Goal: Transaction & Acquisition: Purchase product/service

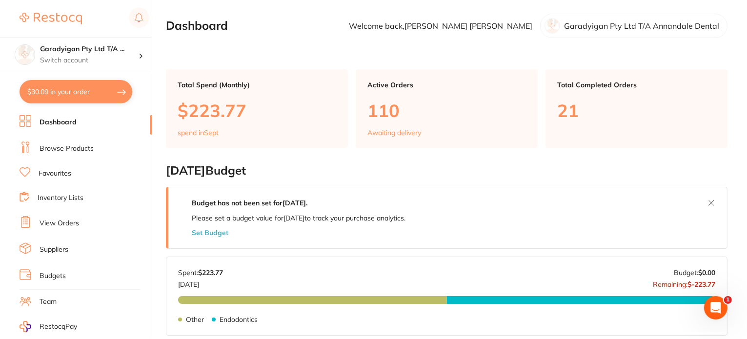
click at [100, 89] on button "$30.09 in your order" at bounding box center [76, 91] width 113 height 23
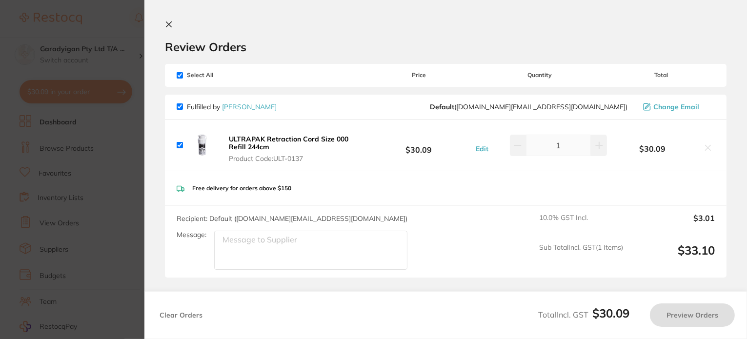
checkbox input "true"
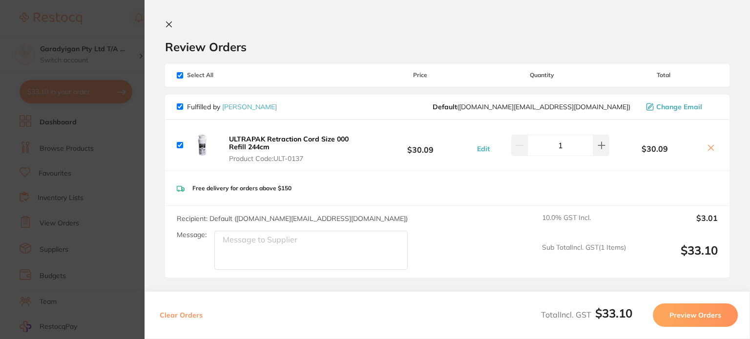
click at [171, 25] on icon at bounding box center [169, 24] width 8 height 8
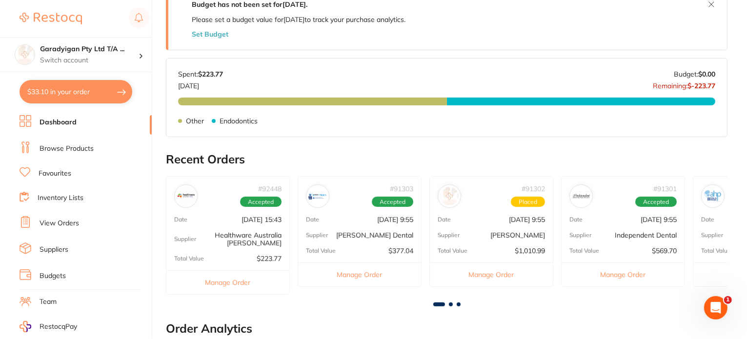
scroll to position [197, 0]
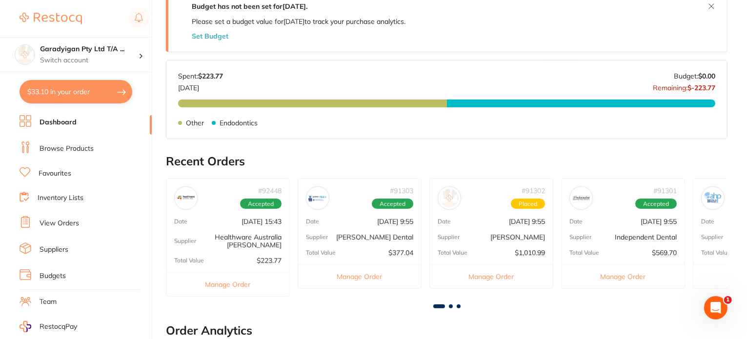
click at [102, 89] on button "$33.10 in your order" at bounding box center [76, 91] width 113 height 23
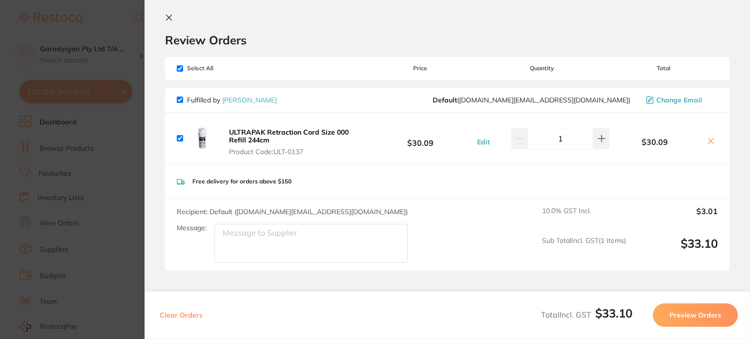
scroll to position [0, 0]
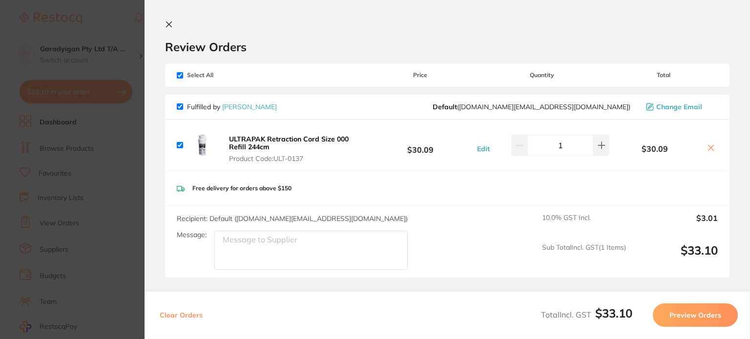
click at [172, 29] on div "Review Orders" at bounding box center [447, 37] width 564 height 34
click at [172, 22] on icon at bounding box center [169, 24] width 8 height 8
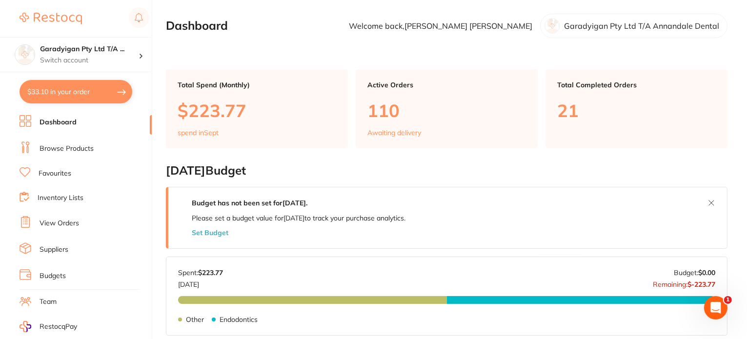
click at [67, 120] on link "Dashboard" at bounding box center [58, 123] width 37 height 10
click at [47, 149] on link "Browse Products" at bounding box center [67, 149] width 54 height 10
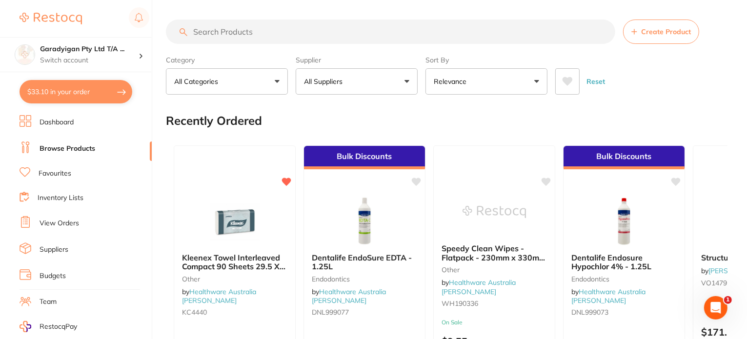
click at [244, 37] on input "search" at bounding box center [390, 32] width 449 height 24
type input "l"
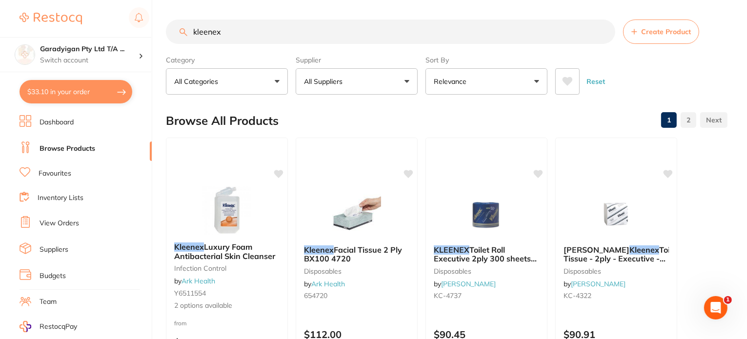
click at [313, 38] on input "kleenex" at bounding box center [390, 32] width 449 height 24
drag, startPoint x: 319, startPoint y: 43, endPoint x: 353, endPoint y: 110, distance: 75.1
click at [321, 62] on section "kleenex Create Product Category All Categories All Categories disposables Dispo…" at bounding box center [447, 57] width 562 height 75
type input "kleenex4440"
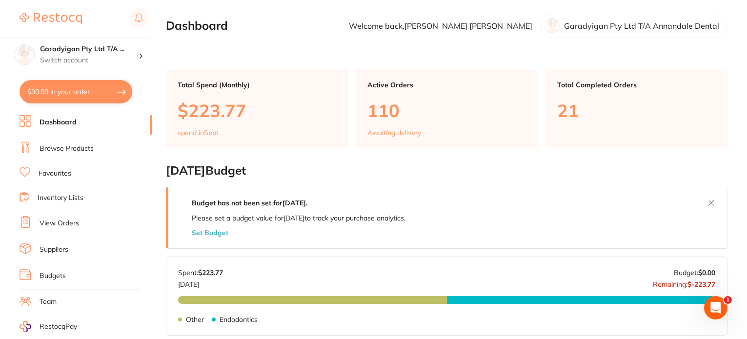
click at [78, 146] on link "Browse Products" at bounding box center [67, 149] width 54 height 10
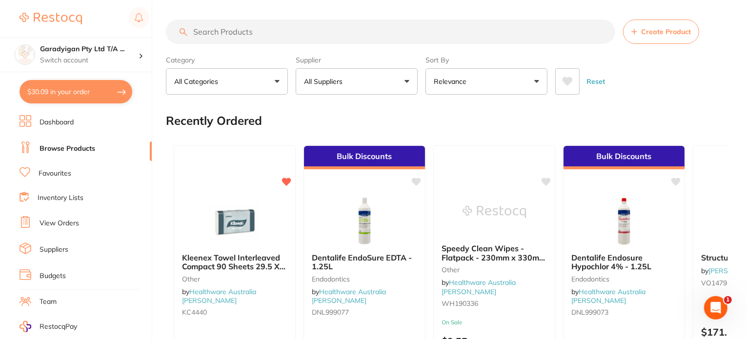
click at [241, 33] on input "search" at bounding box center [390, 32] width 449 height 24
type input "l"
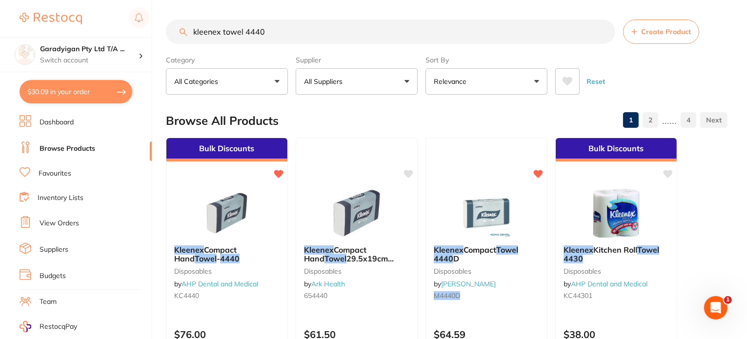
drag, startPoint x: 326, startPoint y: 25, endPoint x: 202, endPoint y: 31, distance: 124.1
click at [203, 25] on input "kleenex towel 4440" at bounding box center [390, 32] width 449 height 24
click at [310, 23] on input "kleenex towel 4440" at bounding box center [390, 32] width 449 height 24
click at [294, 33] on input "kleenex towel 4440" at bounding box center [390, 32] width 449 height 24
click at [284, 37] on input "kleenex towel 4440" at bounding box center [390, 32] width 449 height 24
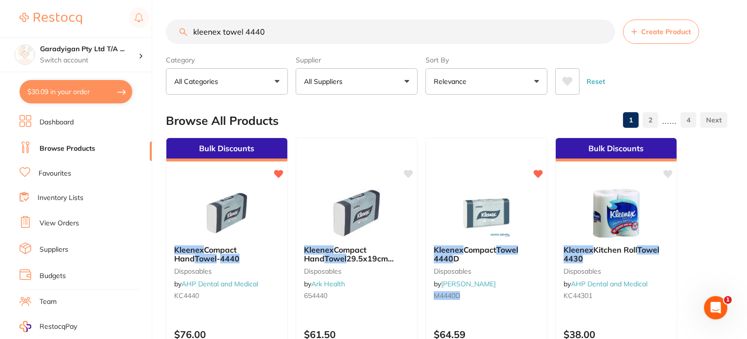
click at [241, 32] on input "kleenex towel 4440" at bounding box center [390, 32] width 449 height 24
drag, startPoint x: 193, startPoint y: 36, endPoint x: 199, endPoint y: 33, distance: 7.0
click at [192, 36] on input "kleenex towel 4440" at bounding box center [390, 32] width 449 height 24
drag, startPoint x: 282, startPoint y: 30, endPoint x: 127, endPoint y: 33, distance: 154.2
click at [127, 33] on div "$30.09 Garadyigan Pty Ltd T/A ... Switch account Garadyigan Pty Ltd T/A Annanda…" at bounding box center [373, 169] width 747 height 339
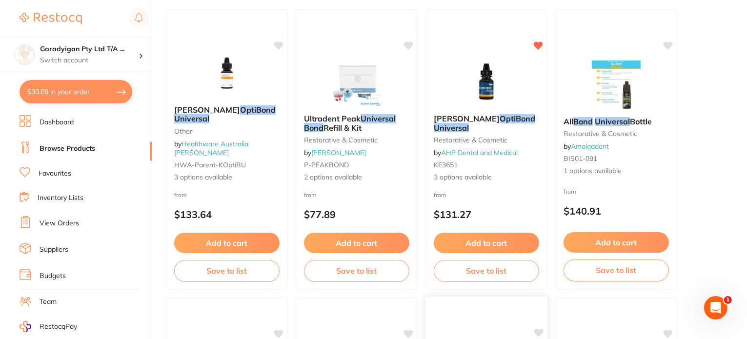
scroll to position [146, 0]
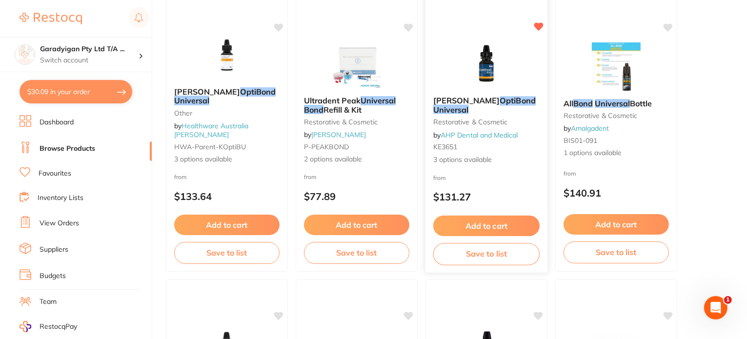
type input "opti bond universal"
click at [494, 216] on button "Add to cart" at bounding box center [486, 226] width 106 height 21
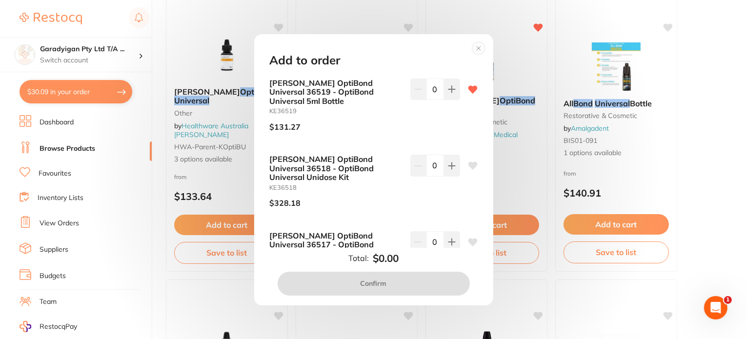
scroll to position [0, 0]
click at [441, 95] on input "0" at bounding box center [435, 89] width 18 height 21
click at [445, 87] on button at bounding box center [452, 89] width 16 height 21
type input "1"
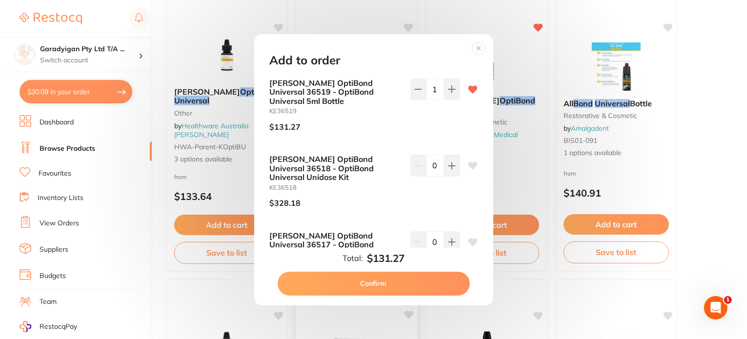
click at [373, 284] on button "Confirm" at bounding box center [374, 283] width 192 height 23
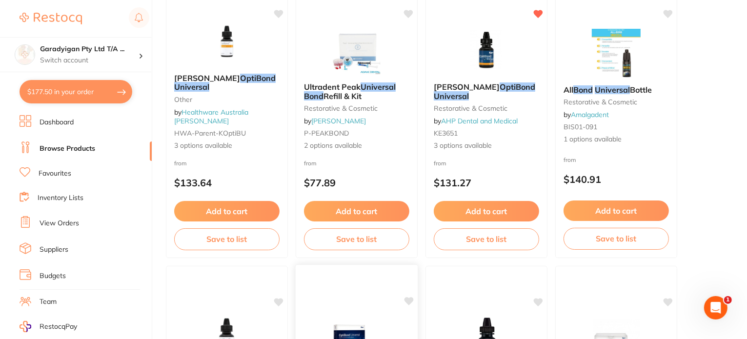
scroll to position [146, 0]
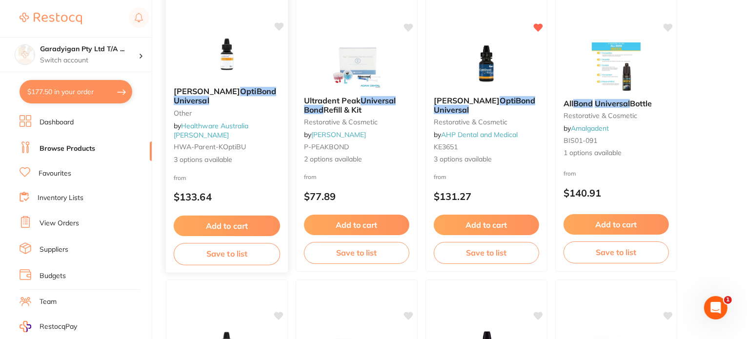
click at [233, 70] on img at bounding box center [227, 54] width 64 height 49
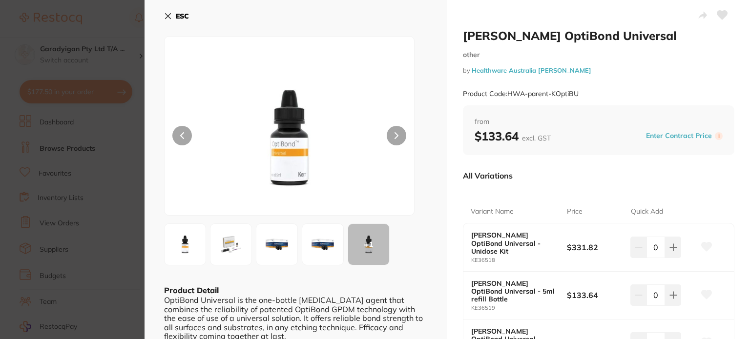
click at [239, 253] on img at bounding box center [230, 244] width 35 height 35
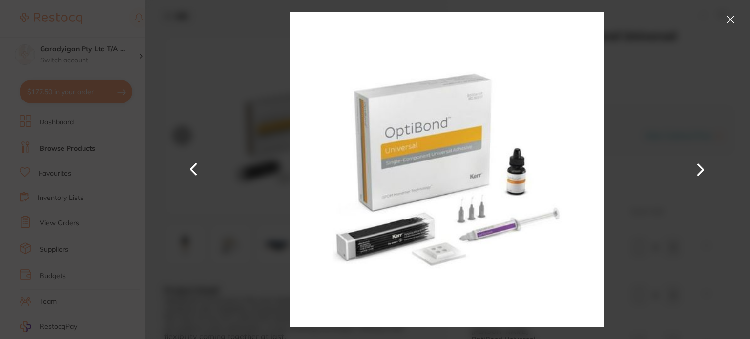
click at [700, 165] on button at bounding box center [700, 170] width 23 height 170
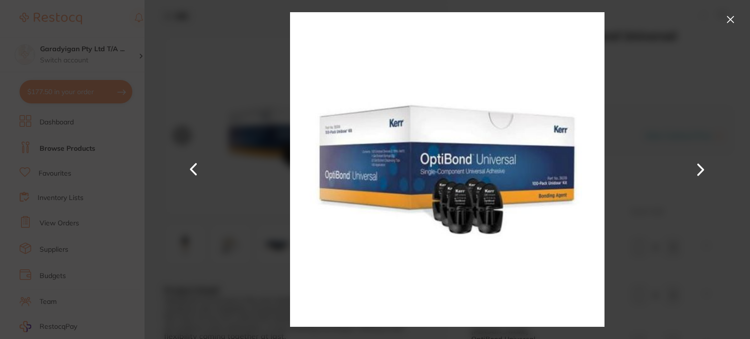
click at [700, 166] on button at bounding box center [700, 170] width 23 height 170
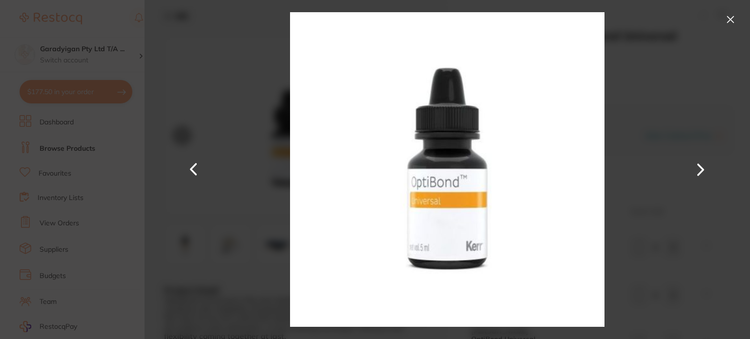
click at [736, 27] on div at bounding box center [446, 169] width 605 height 339
drag, startPoint x: 731, startPoint y: 15, endPoint x: 727, endPoint y: 21, distance: 8.0
click at [731, 15] on button at bounding box center [730, 20] width 16 height 16
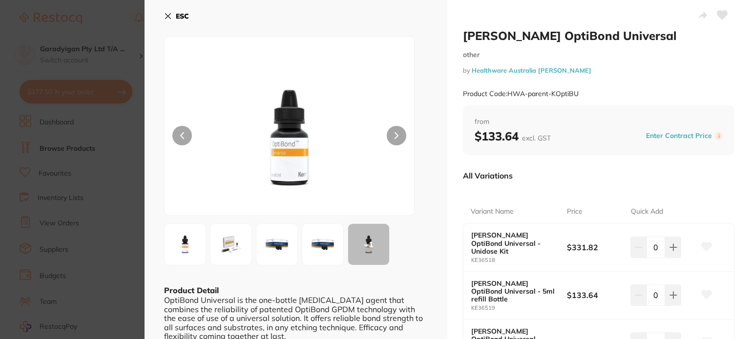
click at [169, 14] on icon at bounding box center [168, 16] width 8 height 8
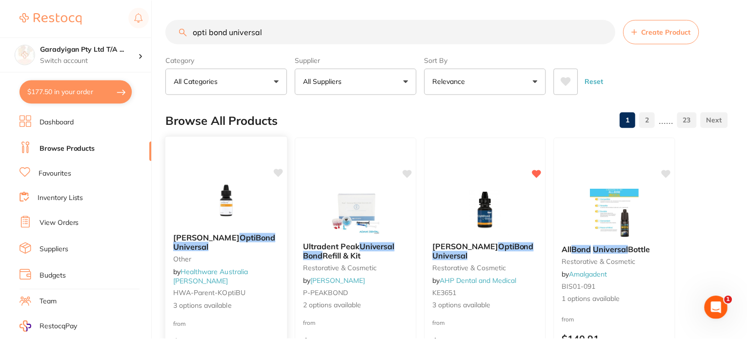
scroll to position [146, 0]
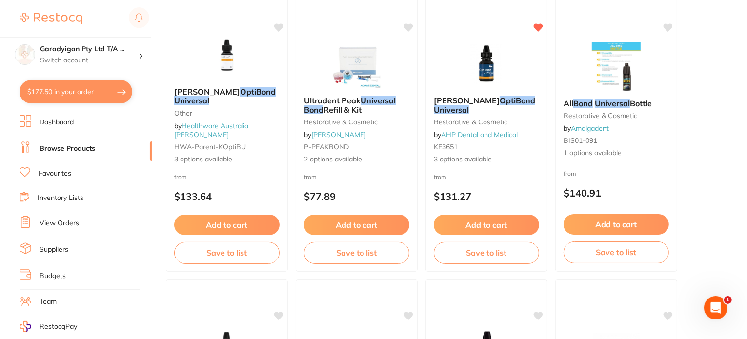
drag, startPoint x: 485, startPoint y: 79, endPoint x: 480, endPoint y: 101, distance: 22.4
click at [485, 79] on img at bounding box center [486, 64] width 63 height 49
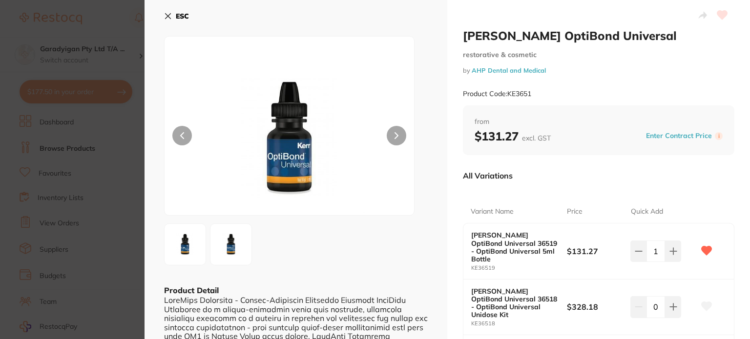
click at [170, 19] on icon at bounding box center [168, 16] width 8 height 8
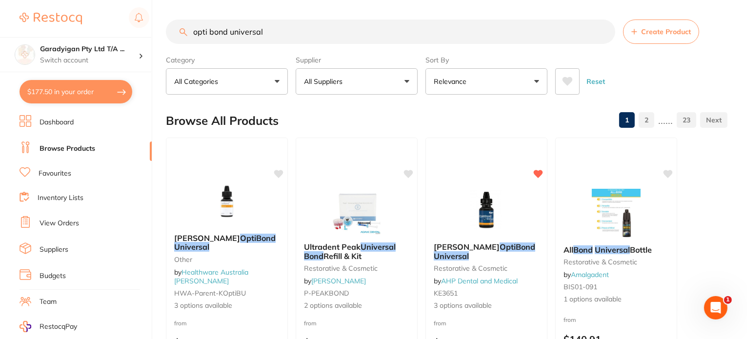
click at [90, 89] on button "$177.50 in your order" at bounding box center [76, 91] width 113 height 23
checkbox input "true"
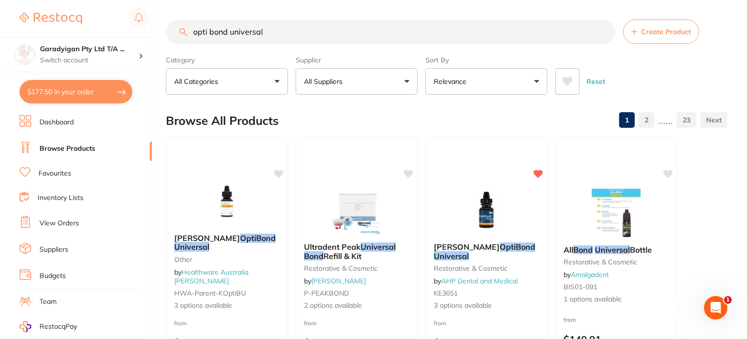
checkbox input "true"
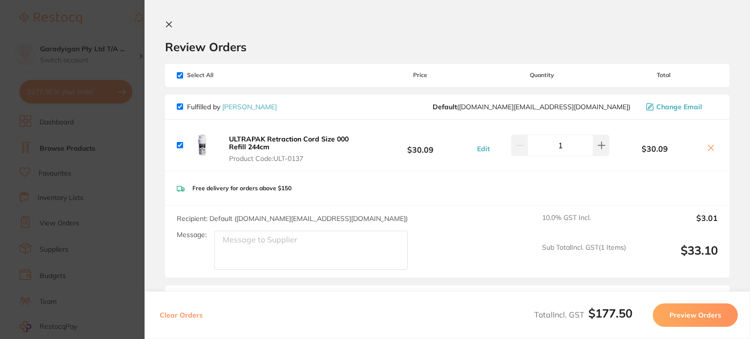
click at [170, 24] on icon at bounding box center [169, 24] width 8 height 8
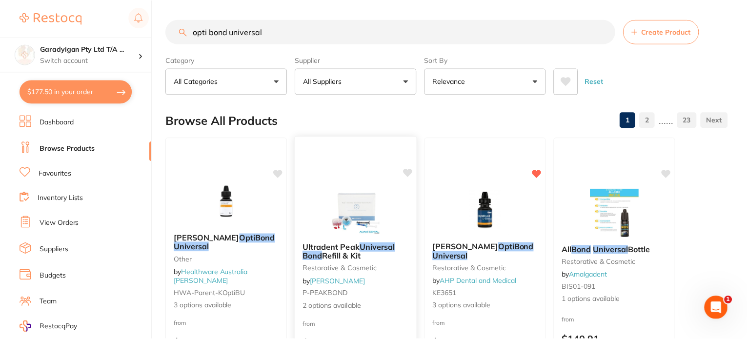
scroll to position [1, 0]
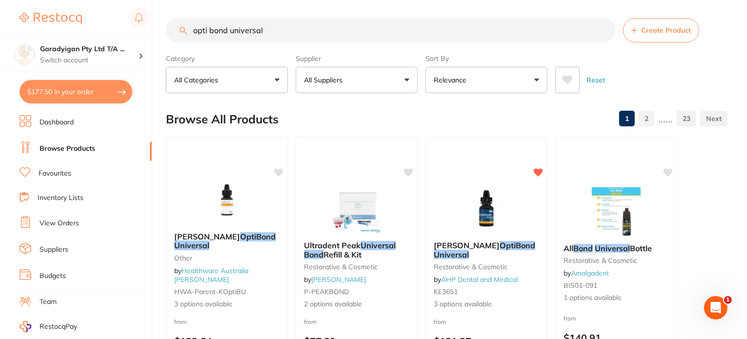
click at [293, 40] on input "opti bond universal" at bounding box center [390, 30] width 449 height 24
drag, startPoint x: 298, startPoint y: 31, endPoint x: 2, endPoint y: 26, distance: 295.8
click at [2, 26] on div "$177.50 Garadyigan Pty Ltd T/A ... Switch account Garadyigan Pty Ltd T/A Annand…" at bounding box center [373, 168] width 747 height 339
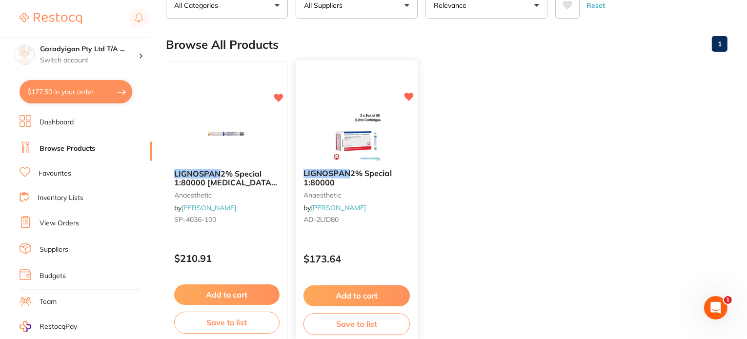
scroll to position [0, 0]
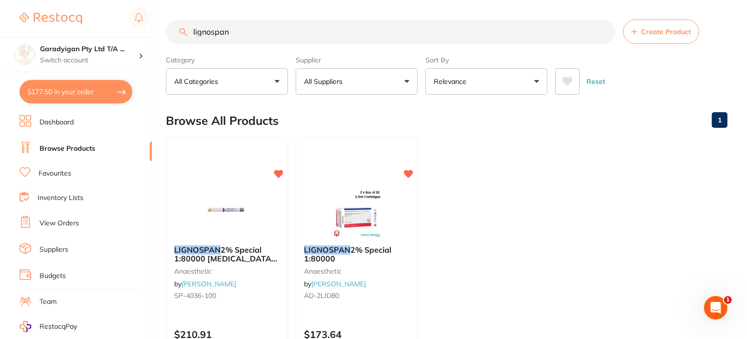
click at [67, 150] on link "Browse Products" at bounding box center [68, 149] width 56 height 10
click at [259, 31] on input "lignospan" at bounding box center [390, 32] width 449 height 24
drag, startPoint x: 258, startPoint y: 34, endPoint x: 162, endPoint y: 41, distance: 96.4
click at [146, 35] on div "$177.50 Garadyigan Pty Ltd T/A ... Switch account Garadyigan Pty Ltd T/A Annand…" at bounding box center [373, 169] width 747 height 339
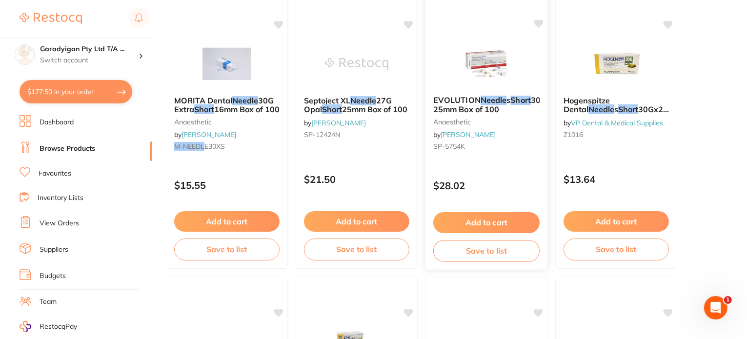
scroll to position [1025, 0]
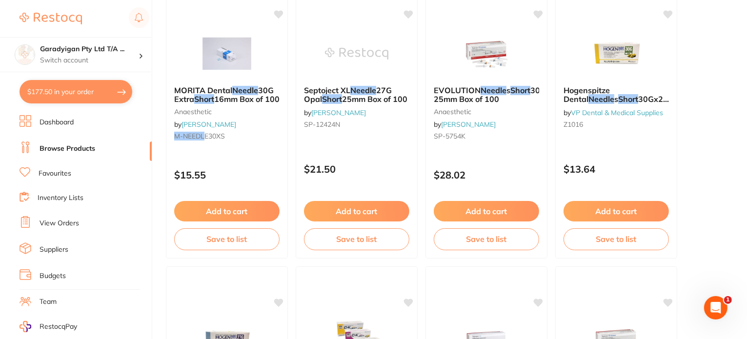
type input "short needle"
click at [61, 173] on link "Favourites" at bounding box center [55, 174] width 33 height 10
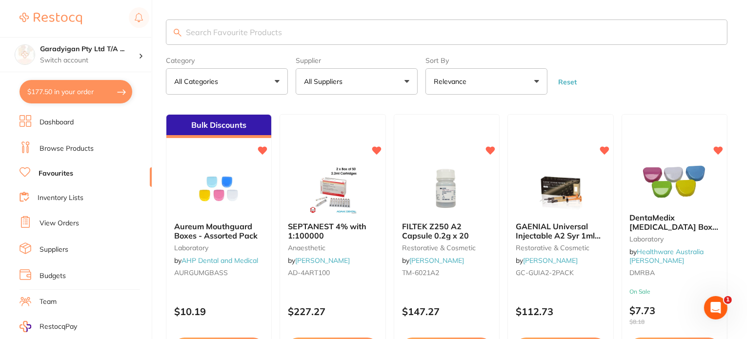
click at [265, 40] on input "search" at bounding box center [447, 32] width 562 height 25
click at [274, 27] on input "search" at bounding box center [447, 32] width 562 height 25
click at [275, 36] on input "search" at bounding box center [447, 32] width 562 height 25
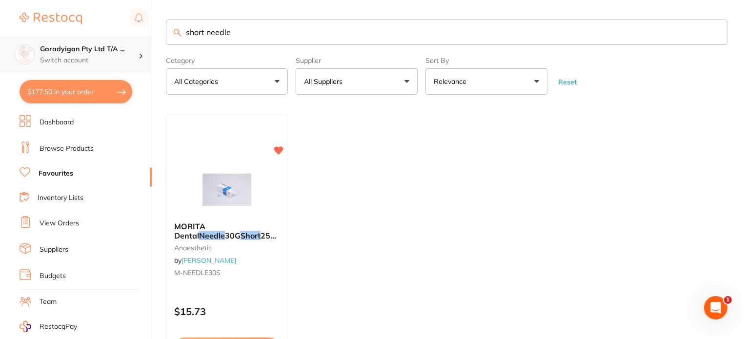
drag, startPoint x: 238, startPoint y: 35, endPoint x: 85, endPoint y: 48, distance: 153.8
click at [85, 48] on div "$177.50 Garadyigan Pty Ltd T/A ... Switch account Garadyigan Pty Ltd T/A Annand…" at bounding box center [373, 169] width 747 height 339
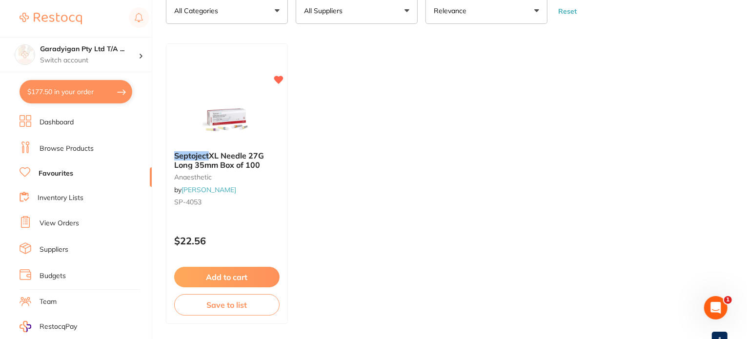
scroll to position [98, 0]
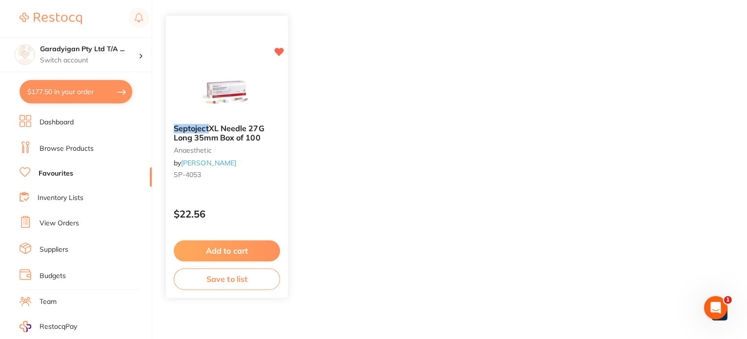
type input "septoject"
click at [265, 252] on button "Add to cart" at bounding box center [227, 251] width 106 height 21
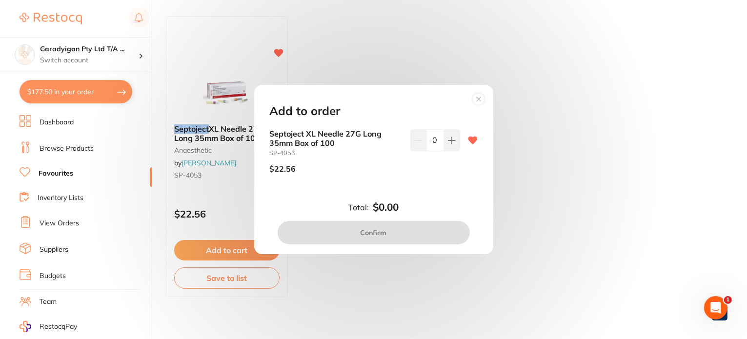
click at [482, 98] on circle at bounding box center [478, 98] width 11 height 11
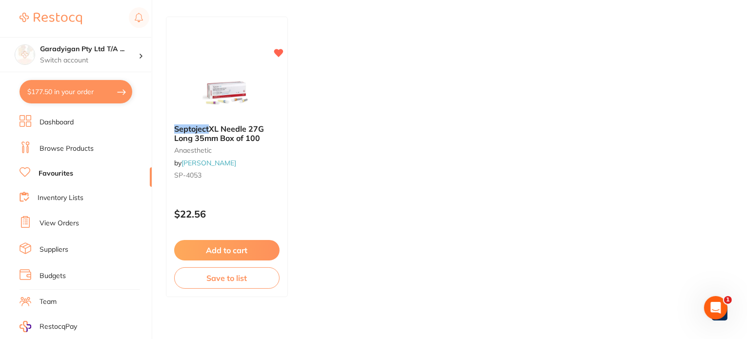
click at [86, 151] on link "Browse Products" at bounding box center [67, 149] width 54 height 10
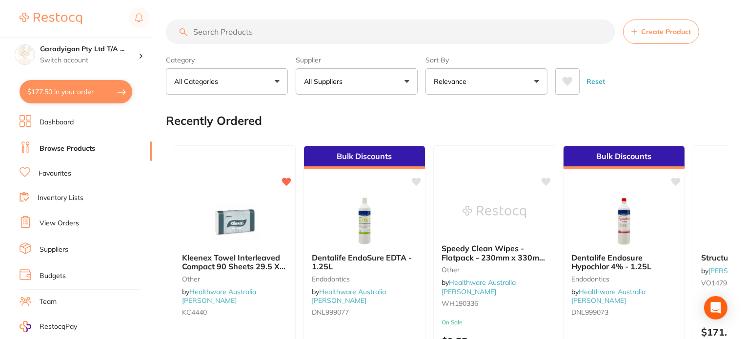
click at [286, 39] on input "search" at bounding box center [390, 32] width 449 height 24
click at [284, 41] on input "search" at bounding box center [390, 32] width 449 height 24
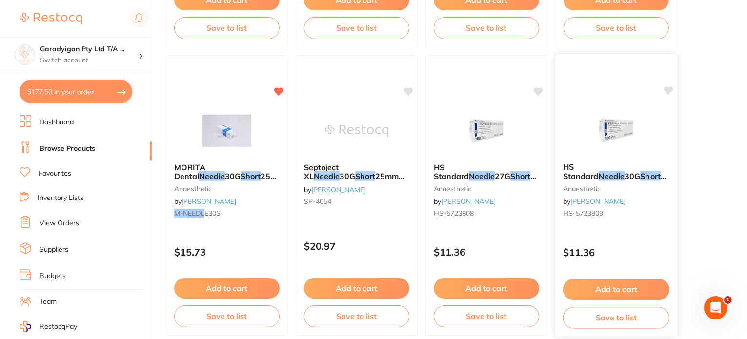
scroll to position [390, 0]
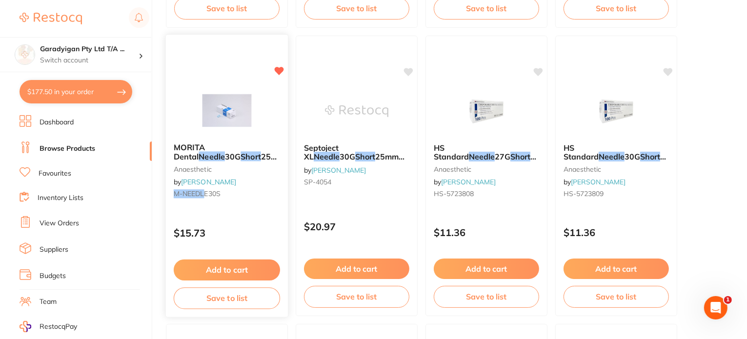
type input "short needle"
click at [250, 270] on button "Add to cart" at bounding box center [226, 269] width 105 height 20
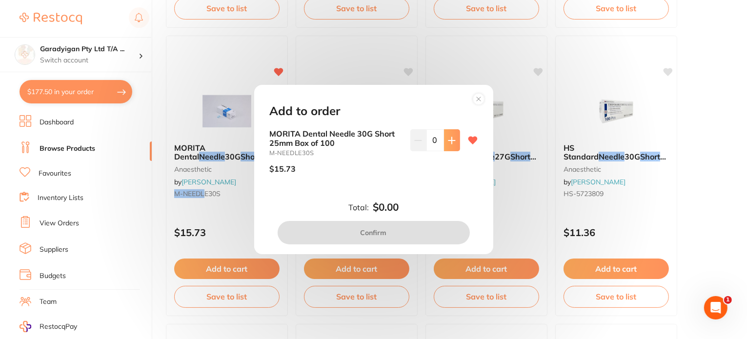
scroll to position [0, 0]
click at [454, 142] on button at bounding box center [452, 139] width 16 height 21
type input "1"
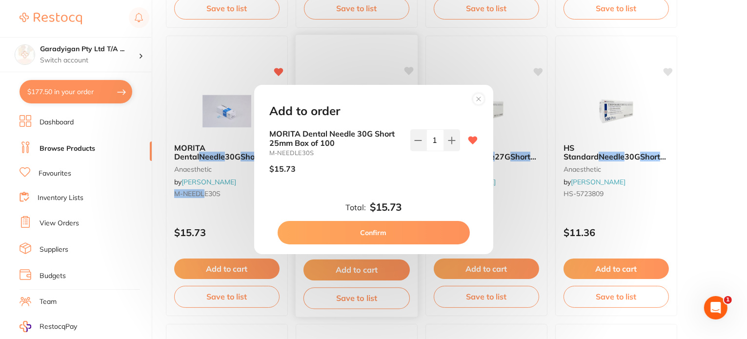
click at [386, 235] on button "Confirm" at bounding box center [374, 232] width 192 height 23
checkbox input "false"
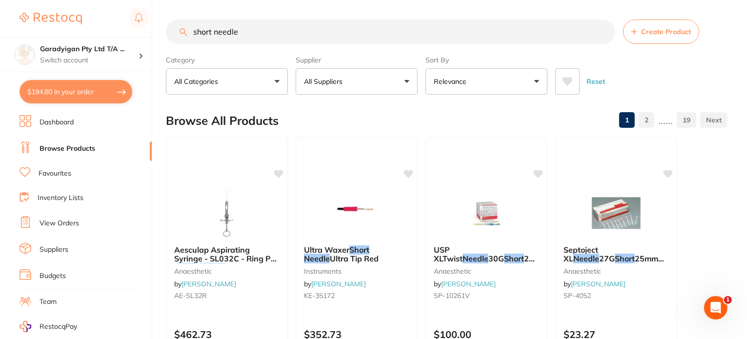
drag, startPoint x: 256, startPoint y: 37, endPoint x: 142, endPoint y: 35, distance: 113.7
click at [142, 35] on div "$194.80 Garadyigan Pty Ltd T/A ... Switch account Garadyigan Pty Ltd T/A Annand…" at bounding box center [373, 169] width 747 height 339
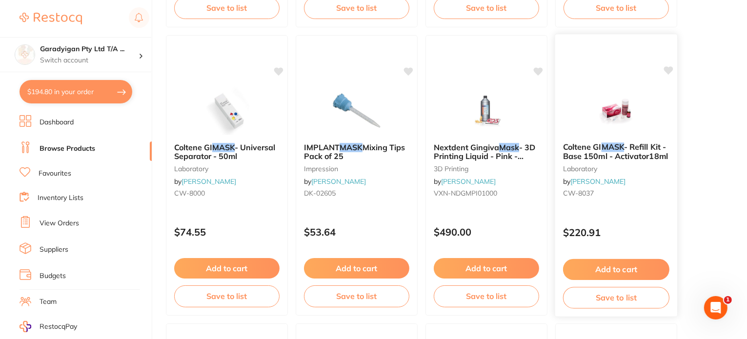
scroll to position [683, 0]
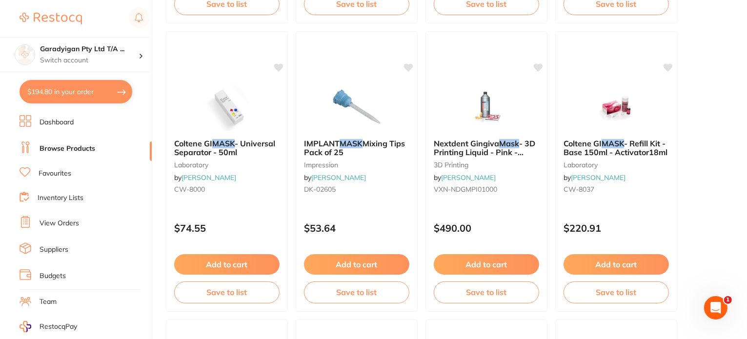
type input "mask"
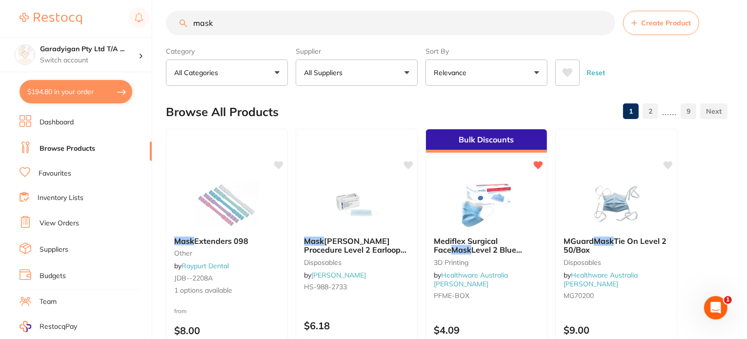
scroll to position [0, 0]
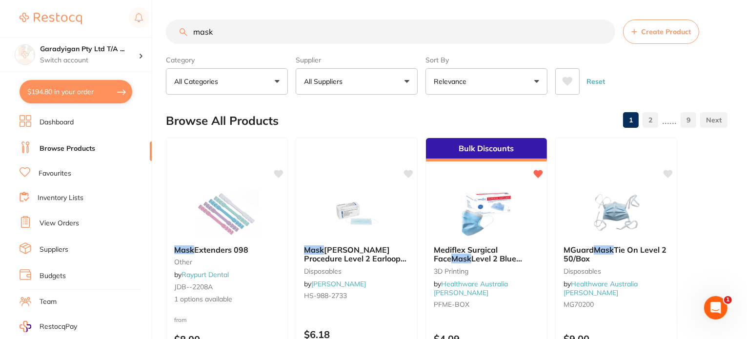
drag, startPoint x: 58, startPoint y: 175, endPoint x: 189, endPoint y: 174, distance: 131.3
click at [59, 174] on link "Favourites" at bounding box center [55, 174] width 33 height 10
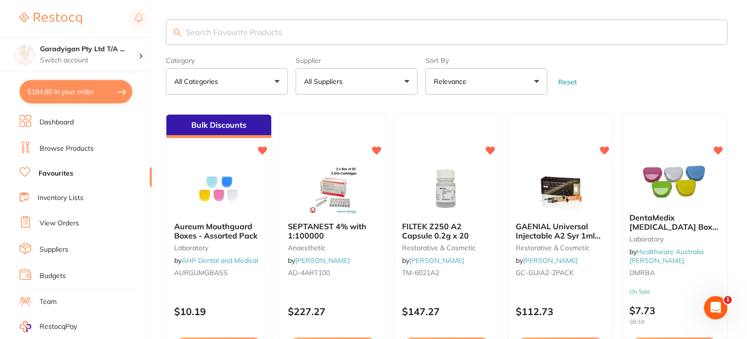
click at [241, 29] on input "search" at bounding box center [447, 32] width 562 height 25
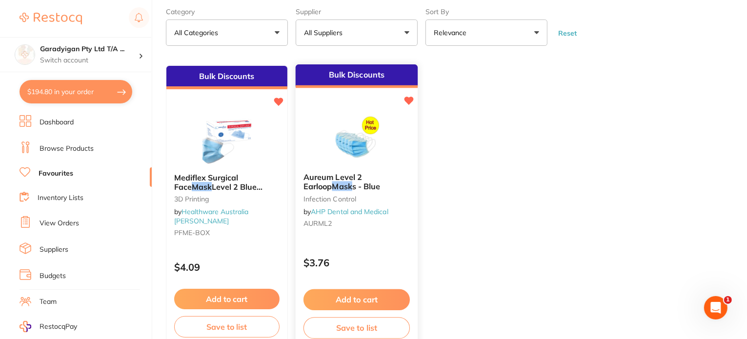
type input "mask"
click at [397, 299] on button "Add to cart" at bounding box center [357, 299] width 106 height 21
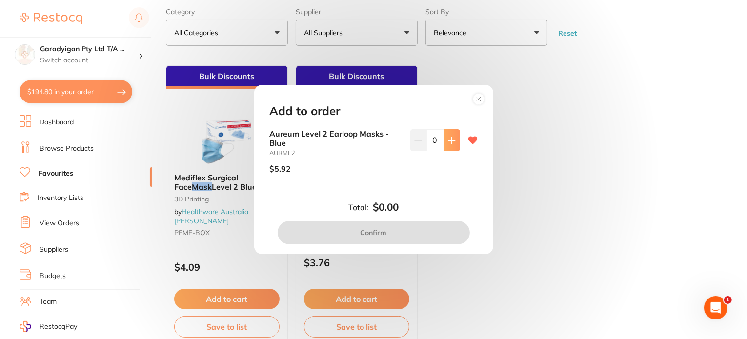
click at [450, 140] on icon at bounding box center [452, 141] width 8 height 8
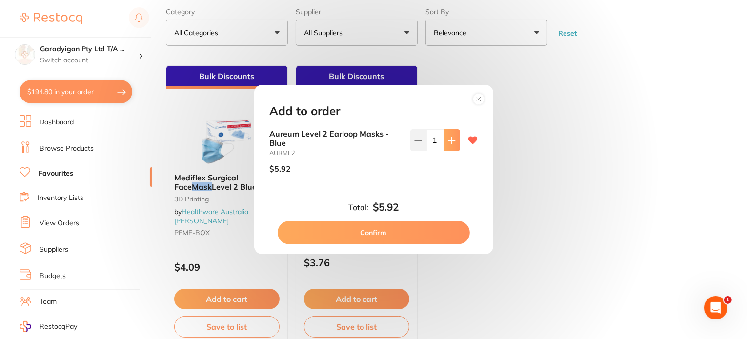
click at [450, 140] on icon at bounding box center [452, 141] width 8 height 8
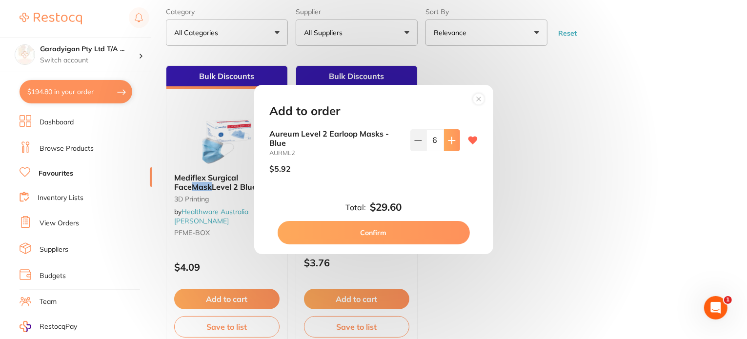
click at [450, 140] on icon at bounding box center [452, 141] width 8 height 8
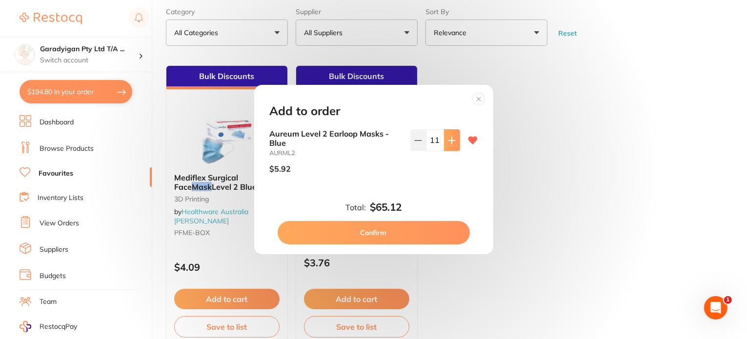
click at [450, 140] on icon at bounding box center [452, 141] width 8 height 8
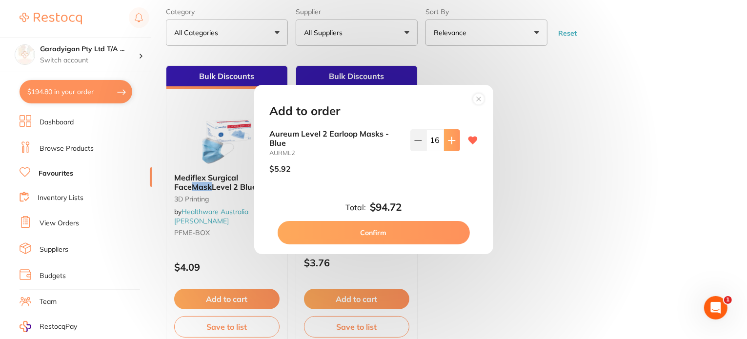
click at [450, 140] on icon at bounding box center [452, 141] width 8 height 8
type input "20"
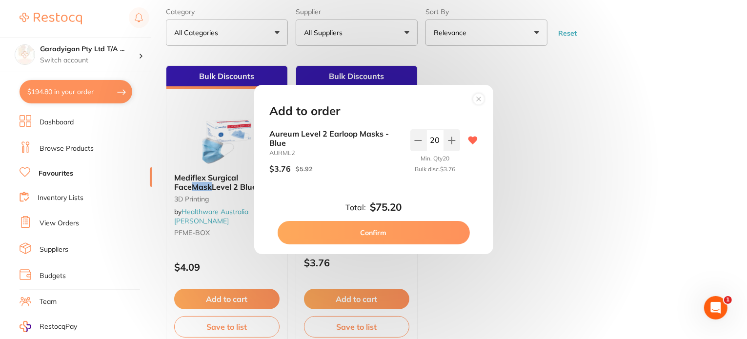
click at [407, 236] on button "Confirm" at bounding box center [374, 232] width 192 height 23
checkbox input "false"
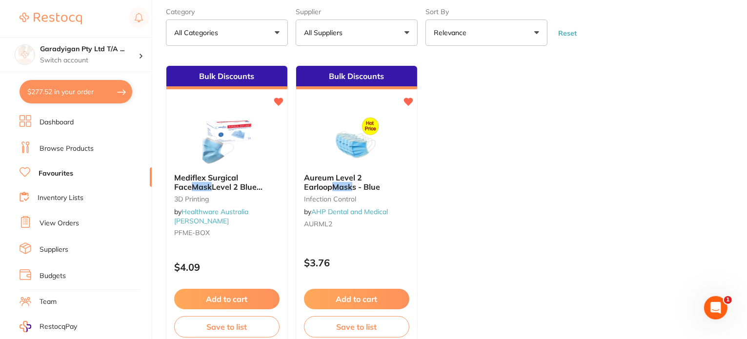
click at [87, 90] on button "$277.52 in your order" at bounding box center [76, 91] width 113 height 23
checkbox input "true"
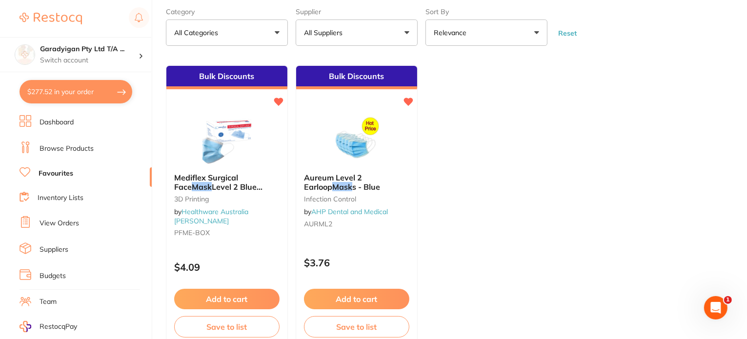
checkbox input "true"
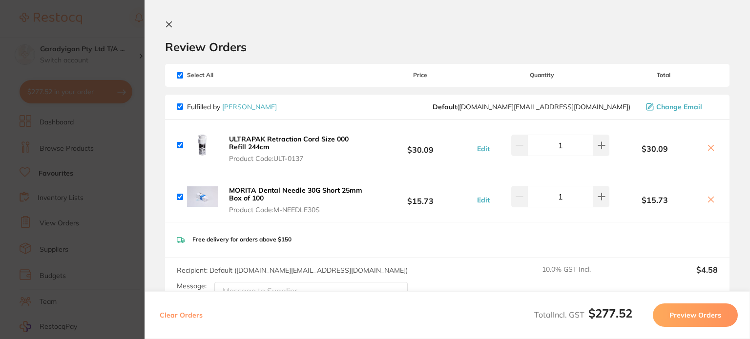
click at [170, 24] on icon at bounding box center [169, 24] width 8 height 8
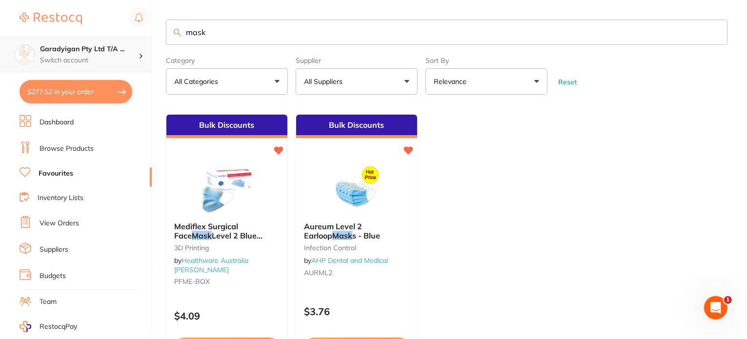
drag, startPoint x: 240, startPoint y: 31, endPoint x: 101, endPoint y: 50, distance: 140.0
click at [80, 40] on div "$277.52 Garadyigan Pty Ltd T/A ... Switch account Garadyigan Pty Ltd T/A Annand…" at bounding box center [373, 169] width 747 height 339
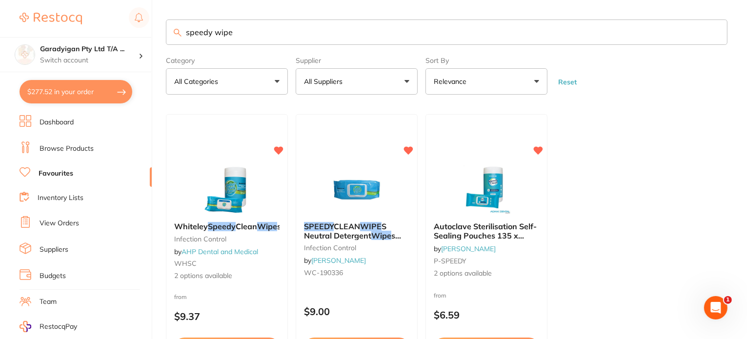
type input "speedy wipe"
click at [63, 146] on link "Browse Products" at bounding box center [67, 149] width 54 height 10
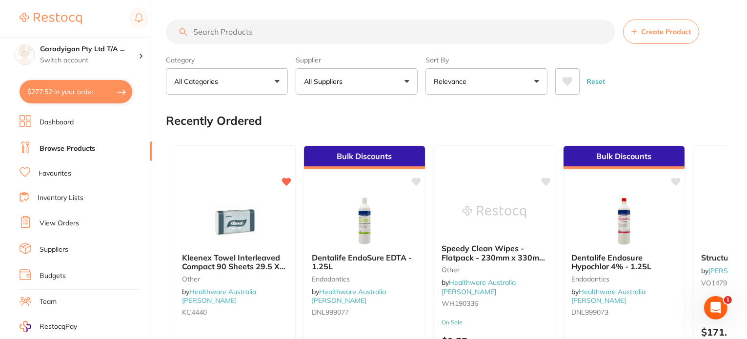
click at [254, 47] on section "Create Product Category All Categories All Categories 3D Printing anaesthetic a…" at bounding box center [447, 57] width 562 height 75
click at [256, 35] on input "search" at bounding box center [390, 32] width 449 height 24
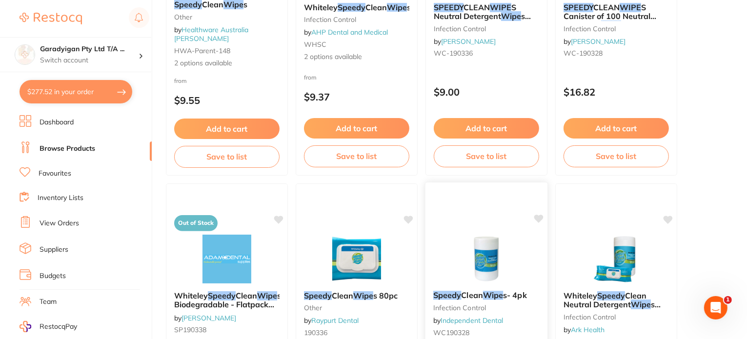
scroll to position [98, 0]
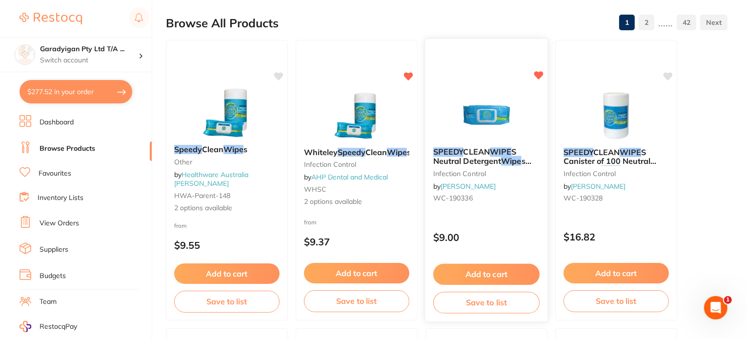
type input "speedy wipe"
click at [496, 276] on button "Add to cart" at bounding box center [486, 274] width 106 height 21
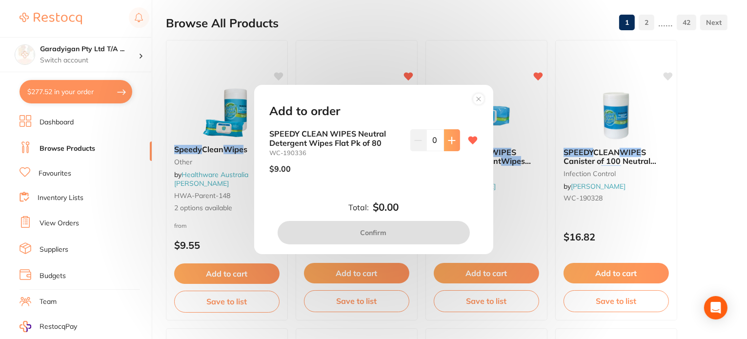
click at [454, 140] on button at bounding box center [452, 139] width 16 height 21
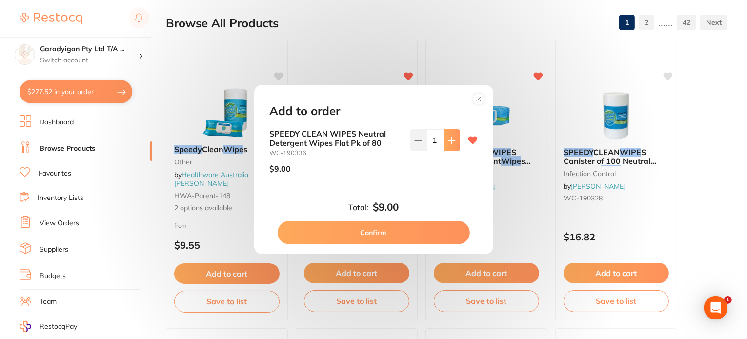
click at [454, 140] on button at bounding box center [452, 139] width 16 height 21
click at [453, 140] on button at bounding box center [452, 139] width 16 height 21
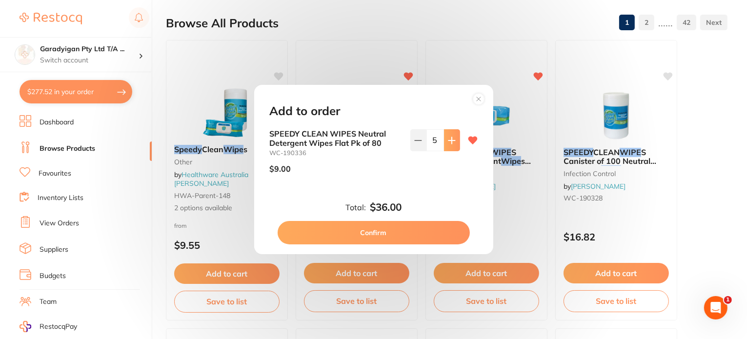
click at [453, 140] on button at bounding box center [452, 139] width 16 height 21
click at [453, 141] on button at bounding box center [452, 139] width 16 height 21
click at [453, 142] on button at bounding box center [452, 139] width 16 height 21
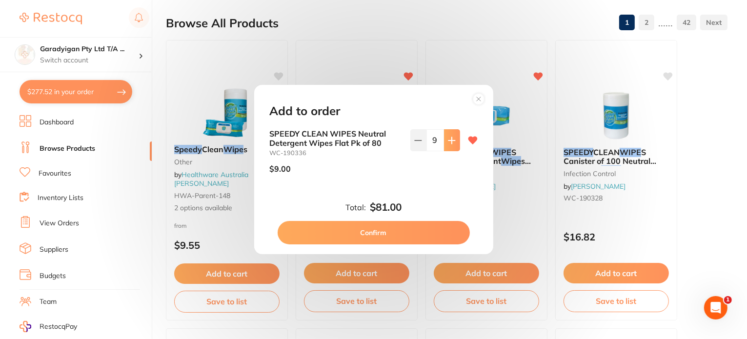
type input "10"
click at [461, 227] on button "Confirm" at bounding box center [374, 232] width 192 height 23
checkbox input "false"
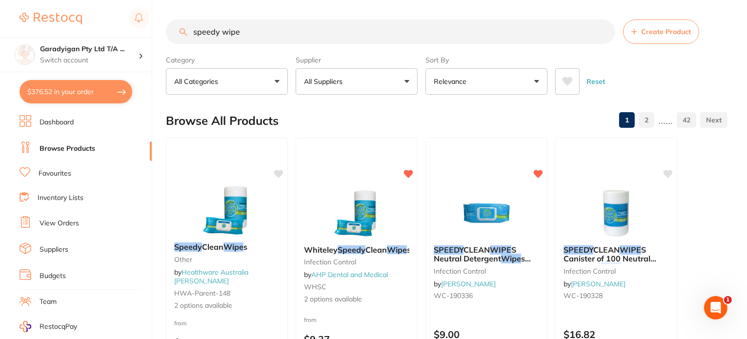
drag, startPoint x: 277, startPoint y: 31, endPoint x: 80, endPoint y: 10, distance: 198.7
click at [80, 10] on div "$376.52 Garadyigan Pty Ltd T/A ... Switch account Garadyigan Pty Ltd T/A Annand…" at bounding box center [373, 169] width 747 height 339
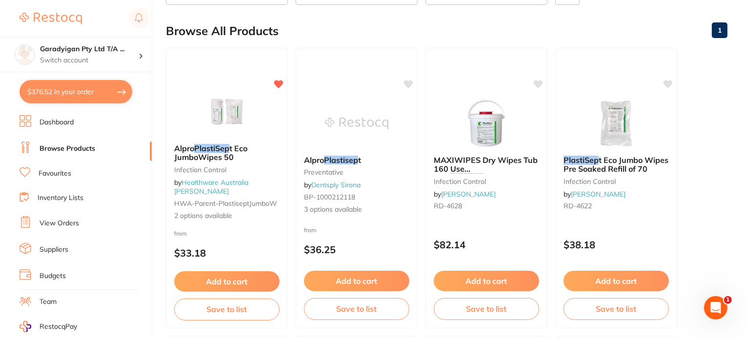
scroll to position [146, 0]
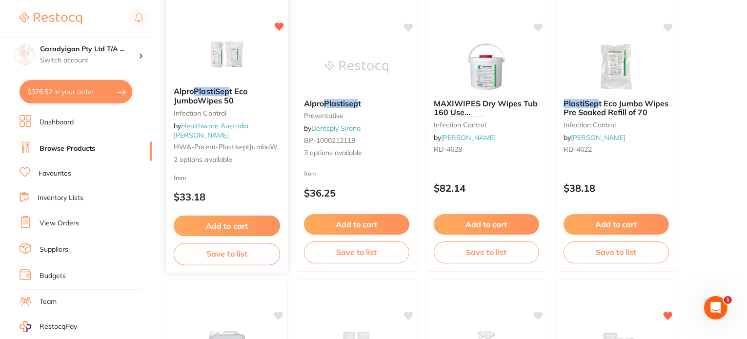
type input "plastisep"
click at [244, 223] on button "Add to cart" at bounding box center [227, 226] width 106 height 21
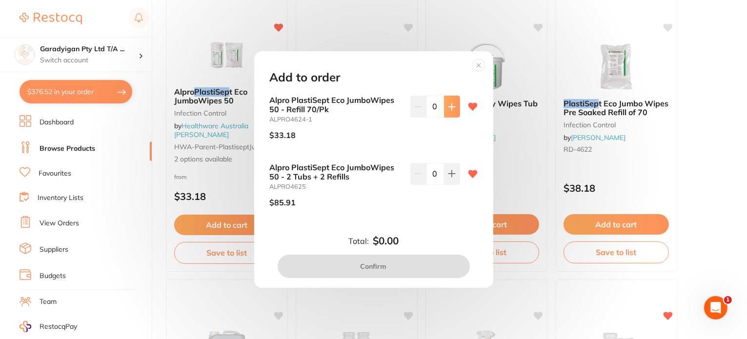
scroll to position [0, 0]
click at [448, 103] on icon at bounding box center [452, 107] width 8 height 8
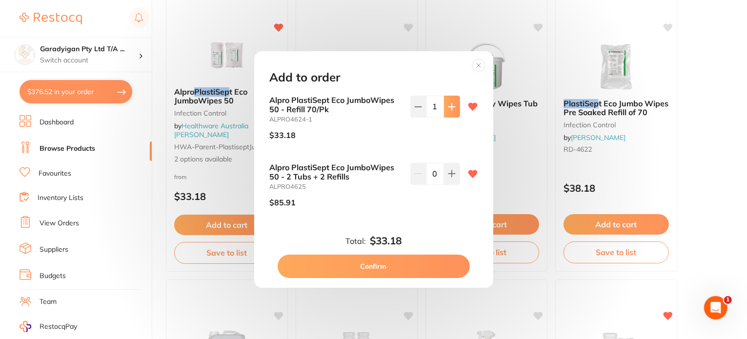
click at [448, 103] on icon at bounding box center [452, 107] width 8 height 8
type input "4"
drag, startPoint x: 397, startPoint y: 274, endPoint x: 390, endPoint y: 276, distance: 7.7
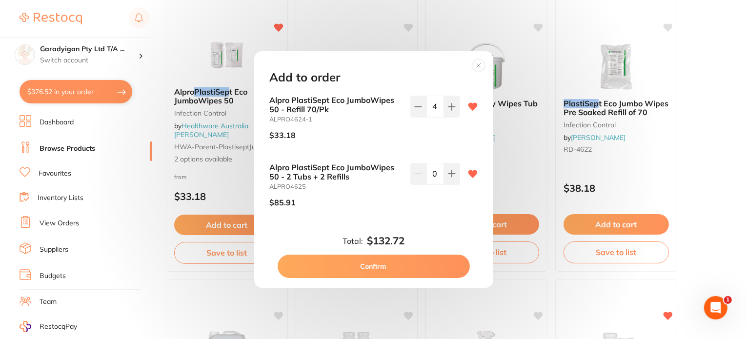
click at [397, 273] on button "Confirm" at bounding box center [374, 266] width 192 height 23
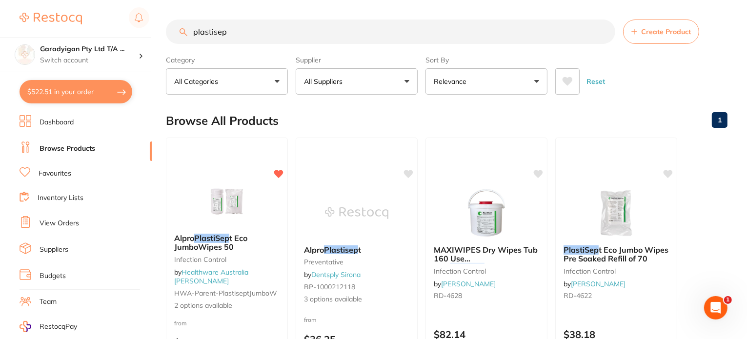
click at [56, 144] on link "Browse Products" at bounding box center [68, 149] width 56 height 10
click at [60, 124] on link "Dashboard" at bounding box center [57, 123] width 34 height 10
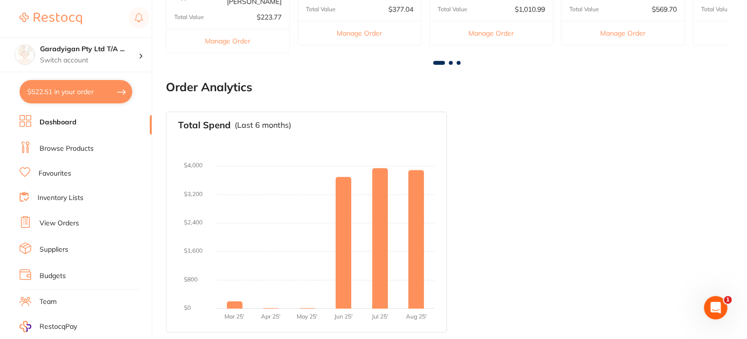
scroll to position [441, 0]
click at [76, 119] on li "Dashboard" at bounding box center [86, 122] width 132 height 15
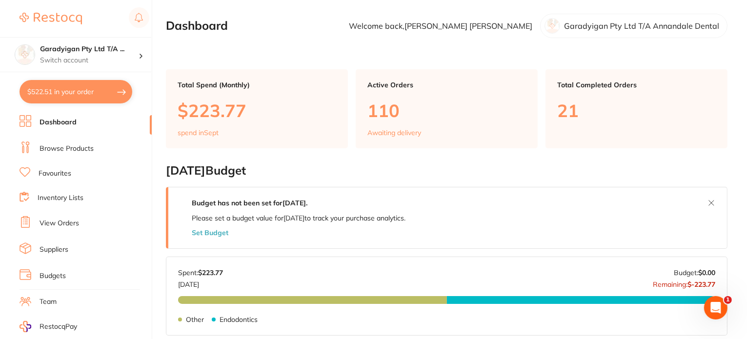
click at [87, 147] on link "Browse Products" at bounding box center [67, 149] width 54 height 10
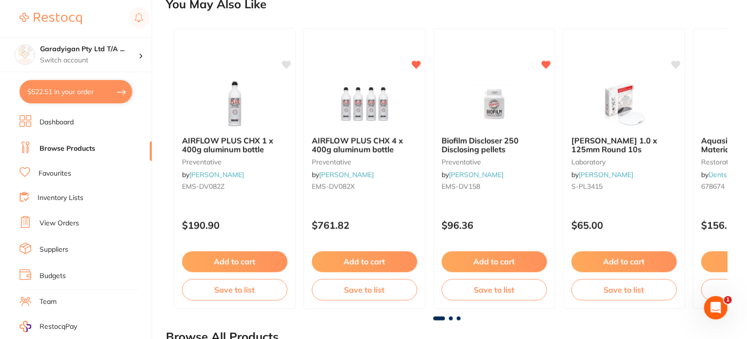
scroll to position [683, 0]
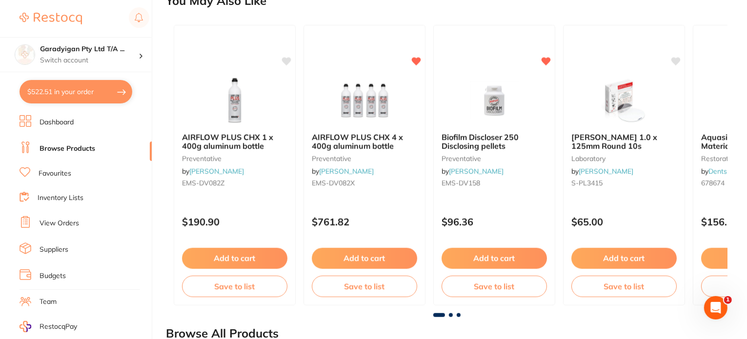
click at [75, 89] on button "$522.51 in your order" at bounding box center [76, 91] width 113 height 23
checkbox input "true"
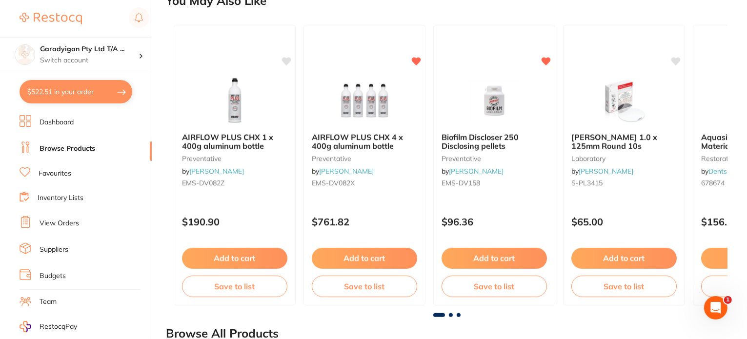
checkbox input "true"
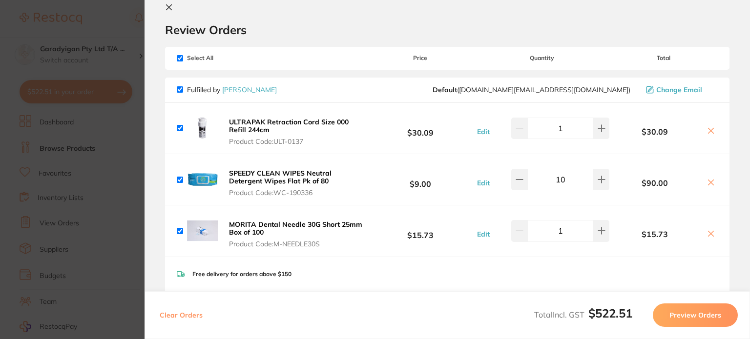
scroll to position [0, 0]
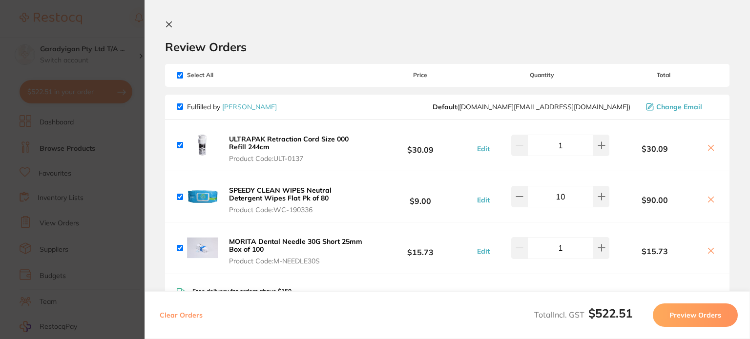
click at [167, 22] on icon at bounding box center [168, 24] width 5 height 5
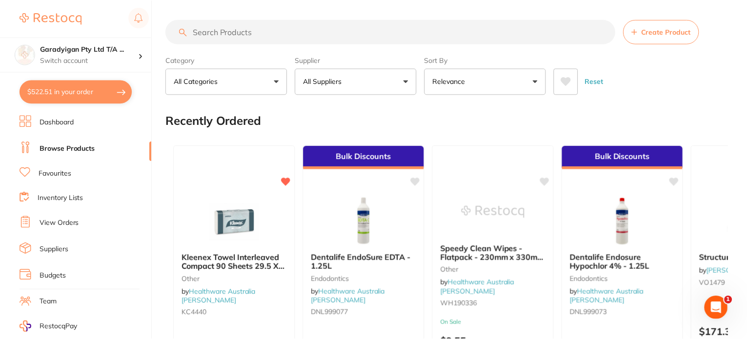
scroll to position [683, 0]
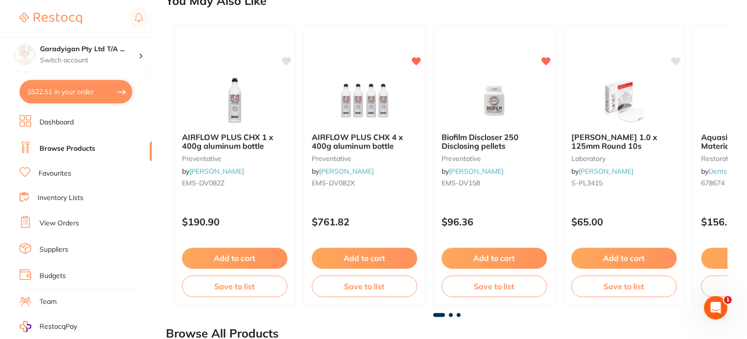
drag, startPoint x: 57, startPoint y: 147, endPoint x: 215, endPoint y: 72, distance: 175.5
click at [59, 146] on link "Browse Products" at bounding box center [68, 149] width 56 height 10
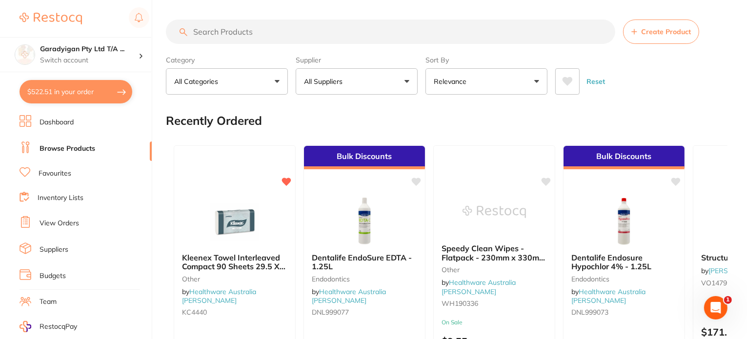
click at [260, 31] on input "search" at bounding box center [390, 32] width 449 height 24
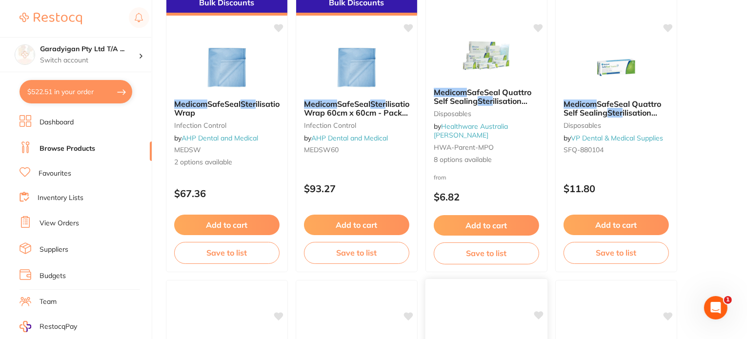
scroll to position [98, 0]
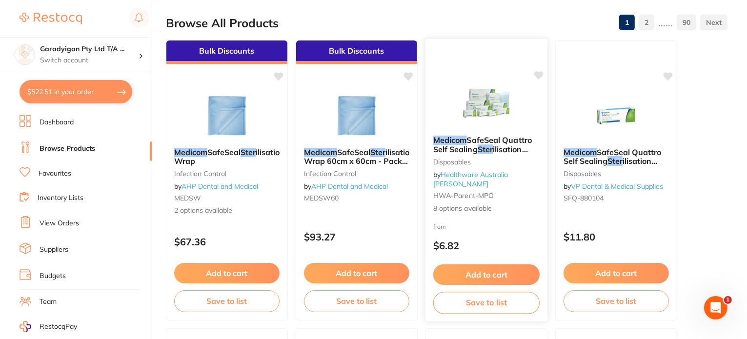
type input "medicom ster"
click at [486, 115] on img at bounding box center [486, 103] width 64 height 49
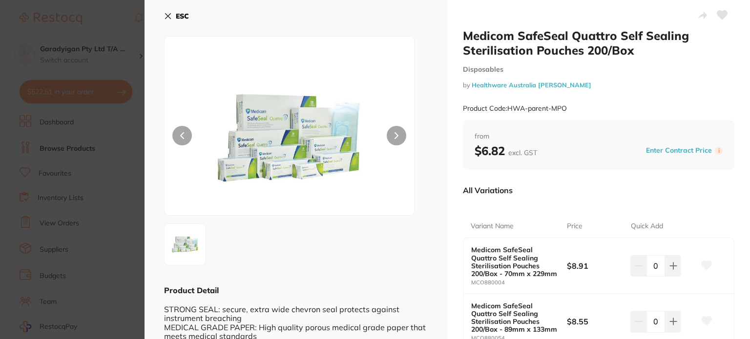
click at [170, 13] on icon at bounding box center [168, 16] width 8 height 8
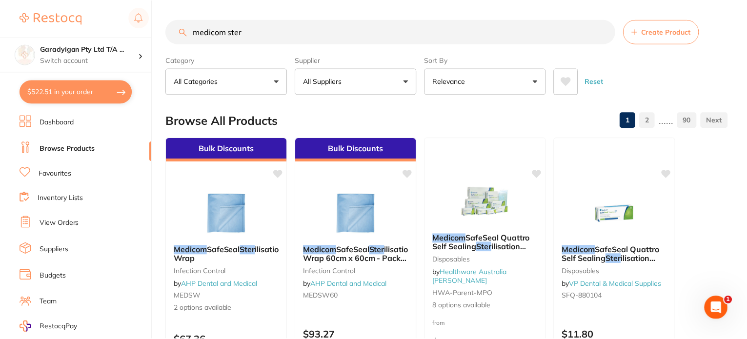
scroll to position [98, 0]
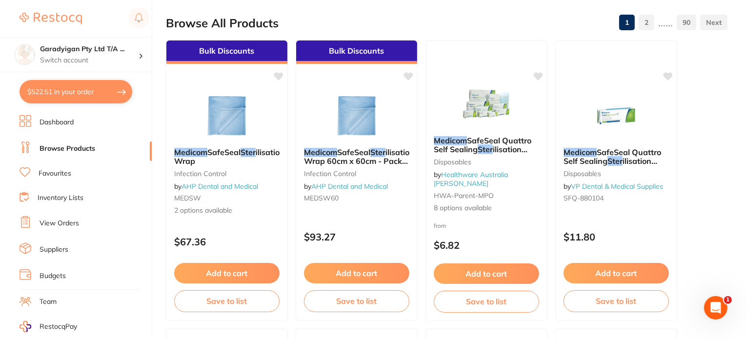
click at [61, 172] on link "Favourites" at bounding box center [55, 174] width 33 height 10
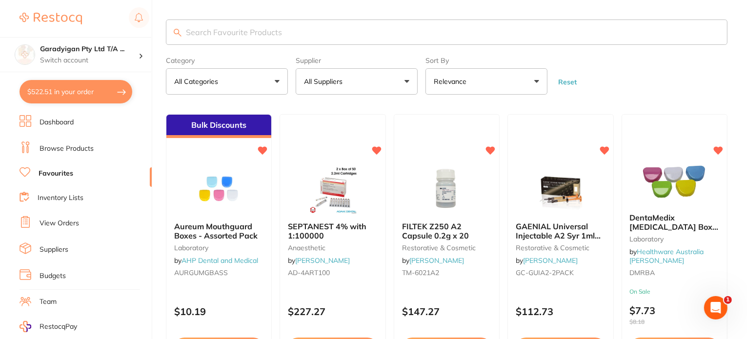
click at [255, 29] on input "search" at bounding box center [447, 32] width 562 height 25
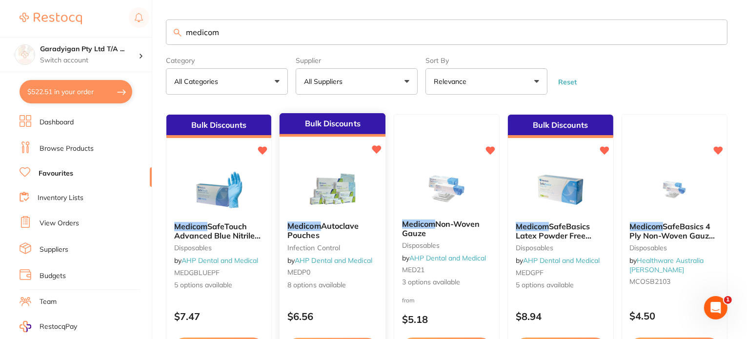
type input "medicom"
click at [331, 251] on small "infection control" at bounding box center [332, 248] width 90 height 8
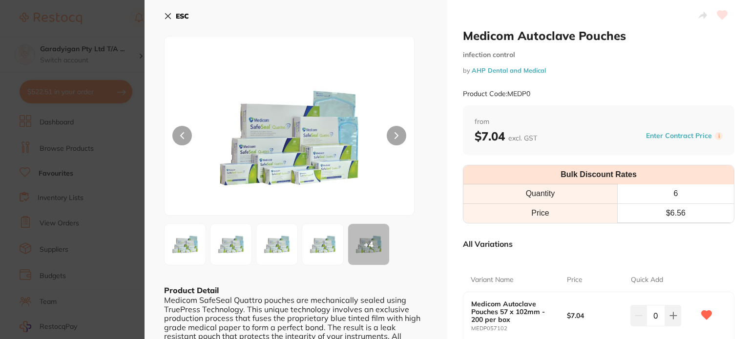
click at [170, 16] on icon at bounding box center [168, 16] width 8 height 8
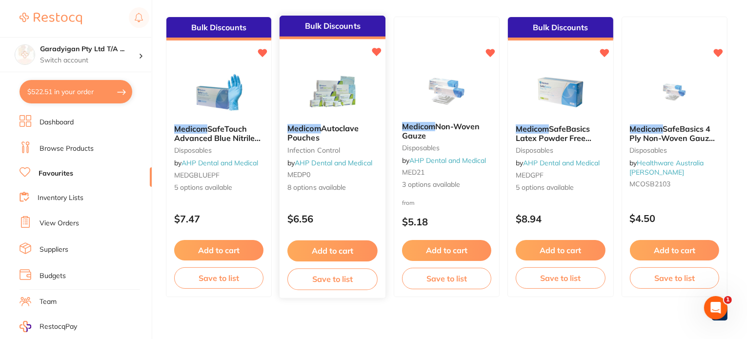
click at [326, 97] on img at bounding box center [333, 91] width 64 height 49
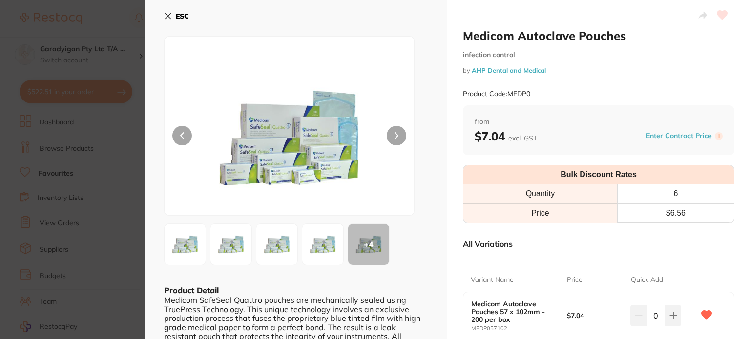
click at [171, 16] on icon at bounding box center [168, 16] width 8 height 8
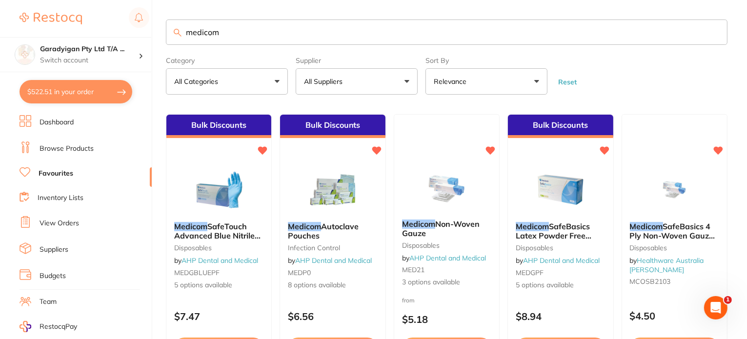
click at [102, 94] on button "$522.51 in your order" at bounding box center [76, 91] width 113 height 23
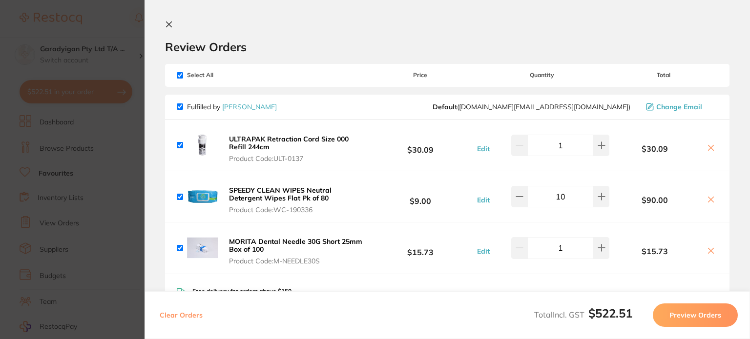
drag, startPoint x: 173, startPoint y: 22, endPoint x: 180, endPoint y: 23, distance: 7.0
click at [173, 22] on button at bounding box center [171, 24] width 12 height 9
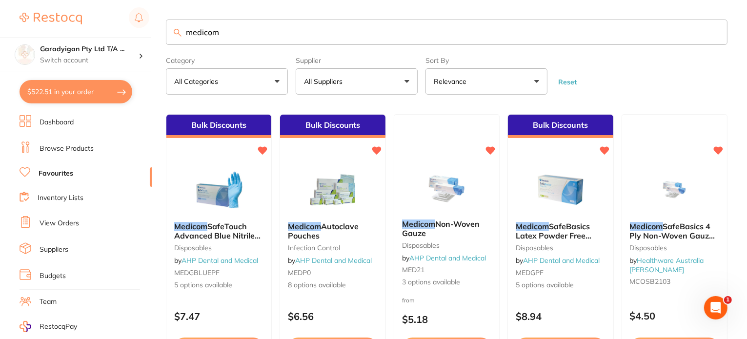
click at [85, 144] on link "Browse Products" at bounding box center [67, 149] width 54 height 10
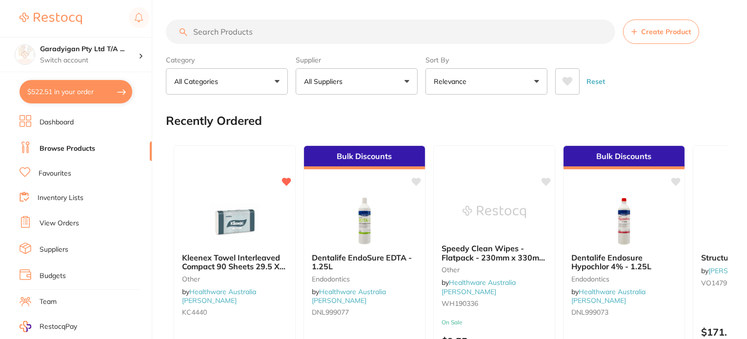
click at [294, 24] on input "search" at bounding box center [390, 32] width 449 height 24
click at [295, 31] on input "search" at bounding box center [390, 32] width 449 height 24
drag, startPoint x: 409, startPoint y: 85, endPoint x: 404, endPoint y: 100, distance: 15.0
click at [408, 85] on button "All Suppliers" at bounding box center [357, 81] width 122 height 26
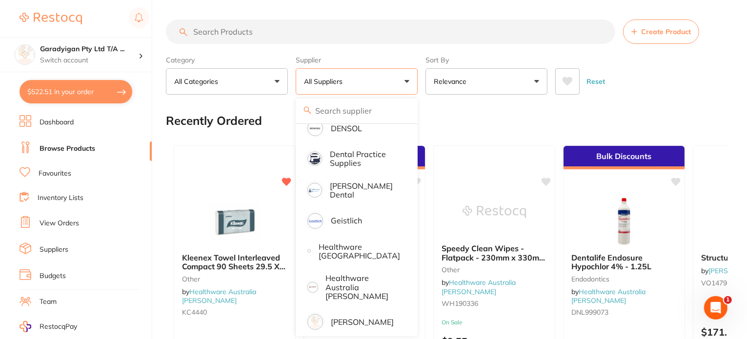
scroll to position [204, 0]
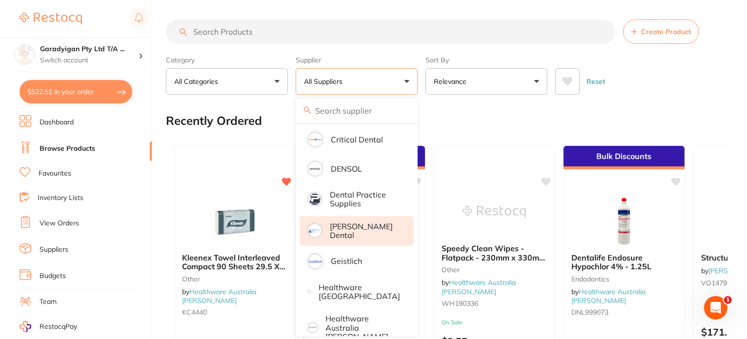
drag, startPoint x: 342, startPoint y: 229, endPoint x: 388, endPoint y: 238, distance: 47.2
click at [342, 229] on p "[PERSON_NAME] Dental" at bounding box center [365, 231] width 70 height 18
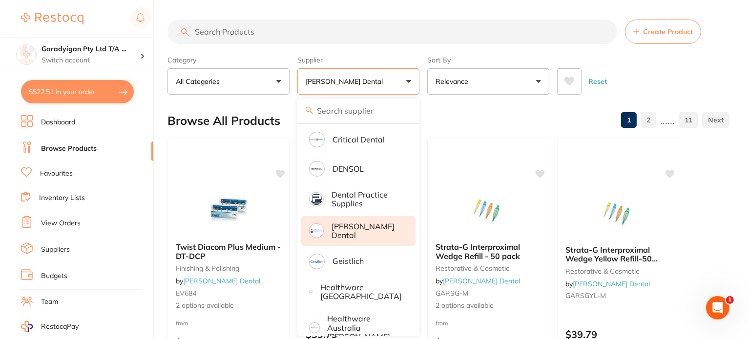
scroll to position [0, 0]
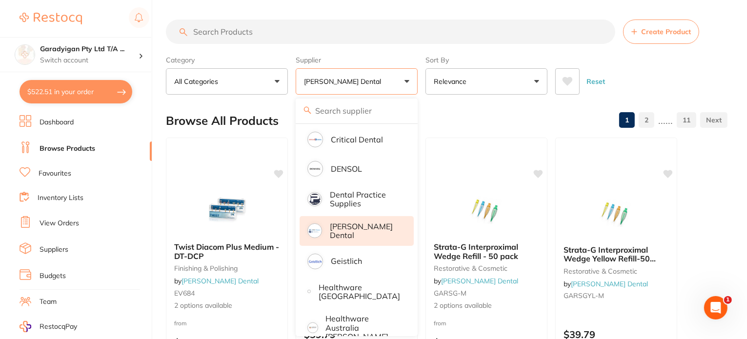
click at [473, 55] on div "Sort By Relevance Highest Price Lowest Price On Sale Relevance Clear" at bounding box center [487, 73] width 122 height 43
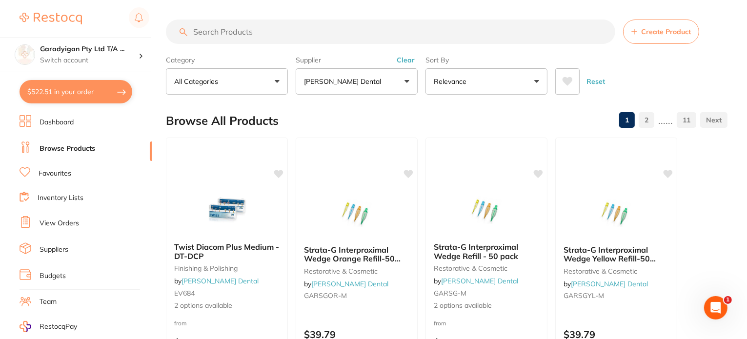
click at [251, 33] on input "search" at bounding box center [390, 32] width 449 height 24
type input "kleenex"
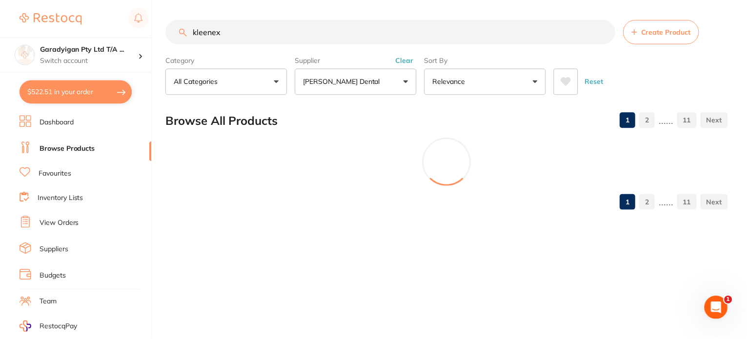
scroll to position [146, 0]
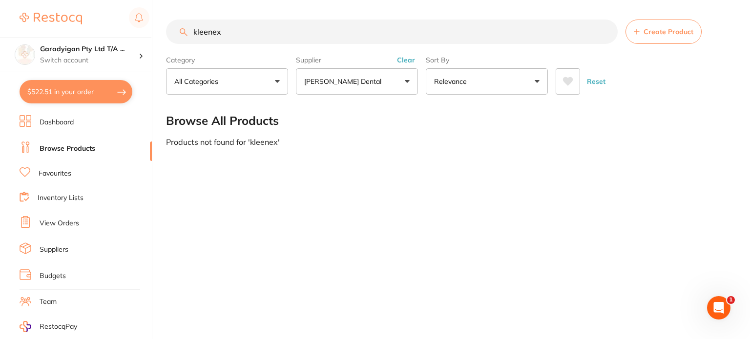
drag, startPoint x: 212, startPoint y: 30, endPoint x: 59, endPoint y: 33, distance: 152.8
click at [61, 33] on div "$522.51 Garadyigan Pty Ltd T/A ... Switch account Garadyigan Pty Ltd T/A Annand…" at bounding box center [375, 169] width 750 height 339
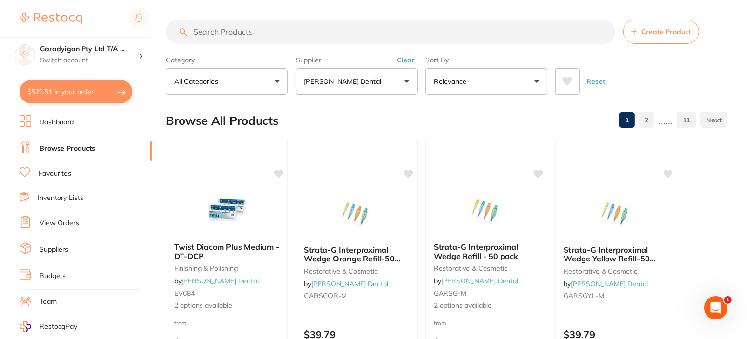
scroll to position [0, 0]
